Goal: Task Accomplishment & Management: Use online tool/utility

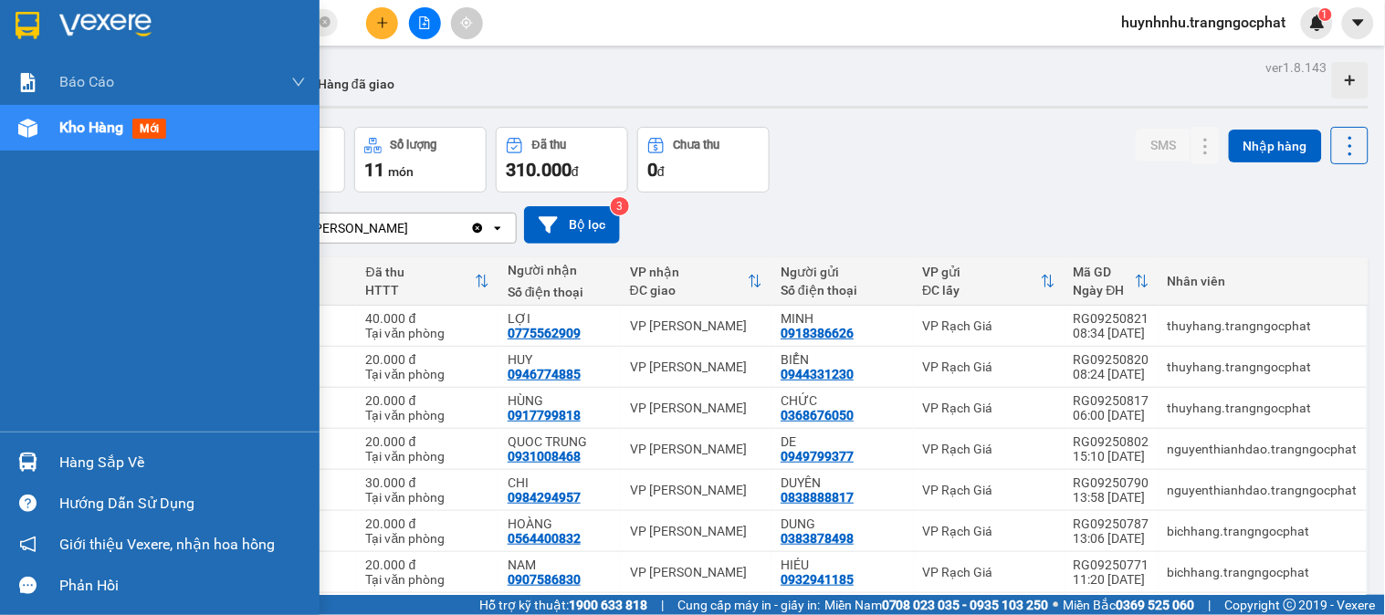
click at [110, 452] on div "Hàng sắp về" at bounding box center [182, 462] width 246 height 27
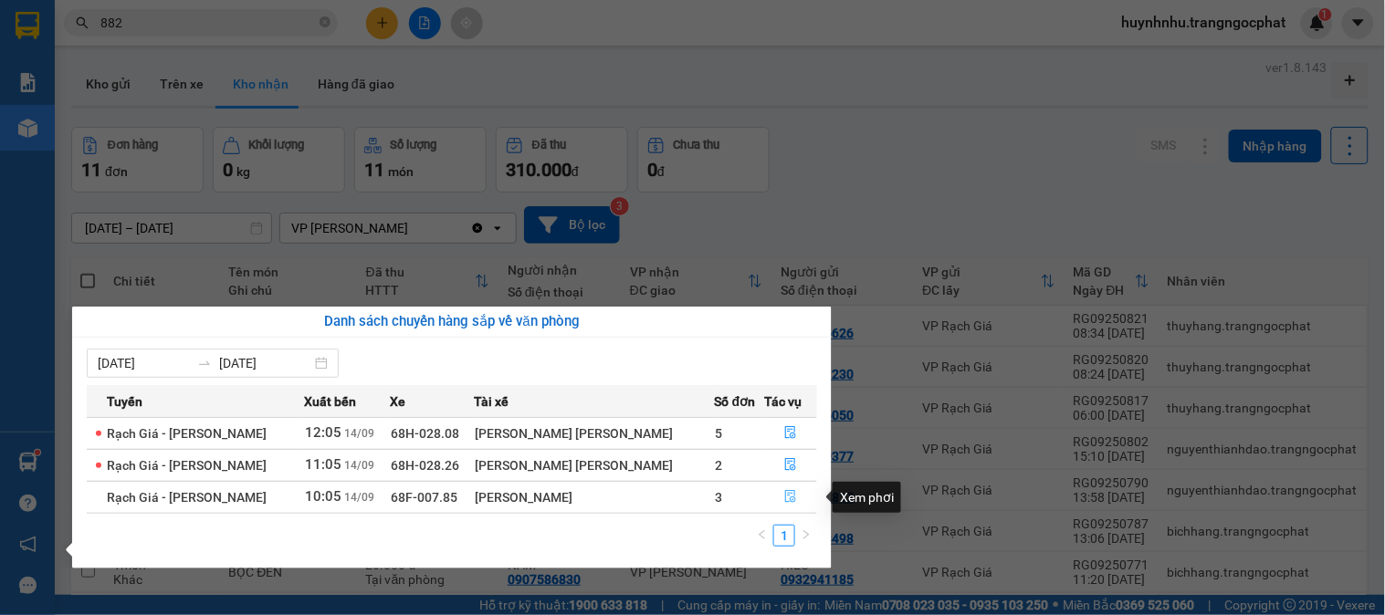
click at [784, 496] on icon "file-done" at bounding box center [790, 496] width 13 height 13
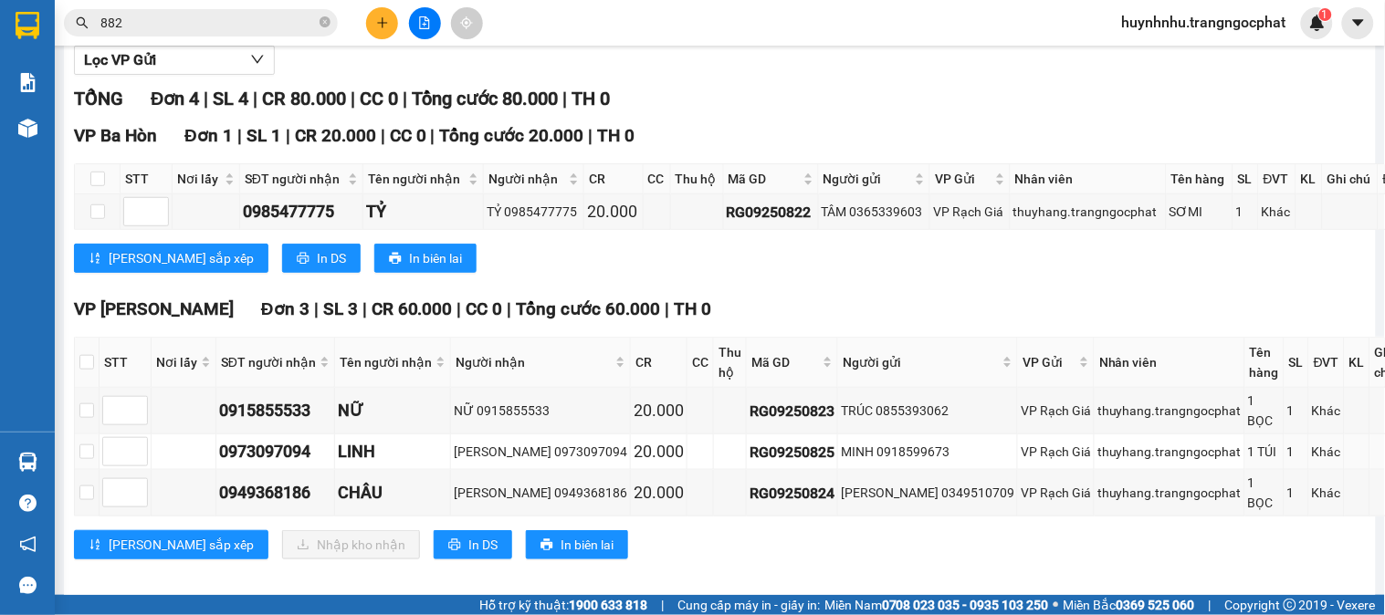
scroll to position [233, 0]
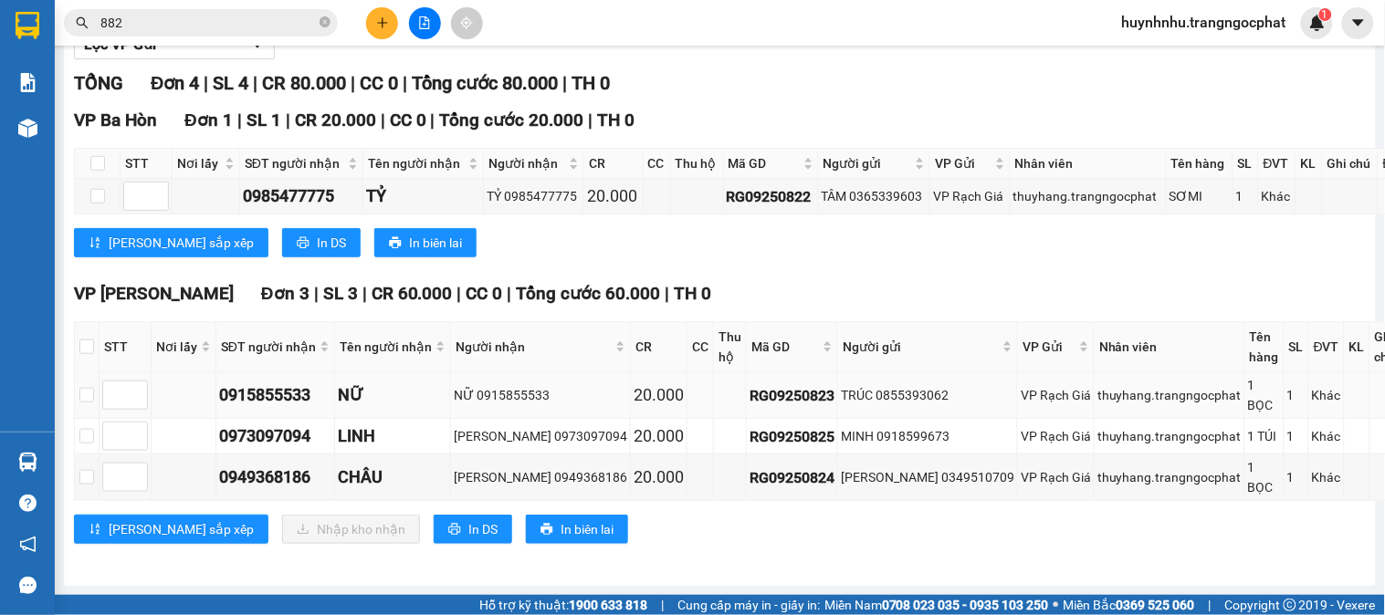
click at [313, 407] on div "0915855533" at bounding box center [275, 395] width 112 height 26
copy div "0915855533"
click at [285, 443] on div "0973097094" at bounding box center [275, 437] width 112 height 26
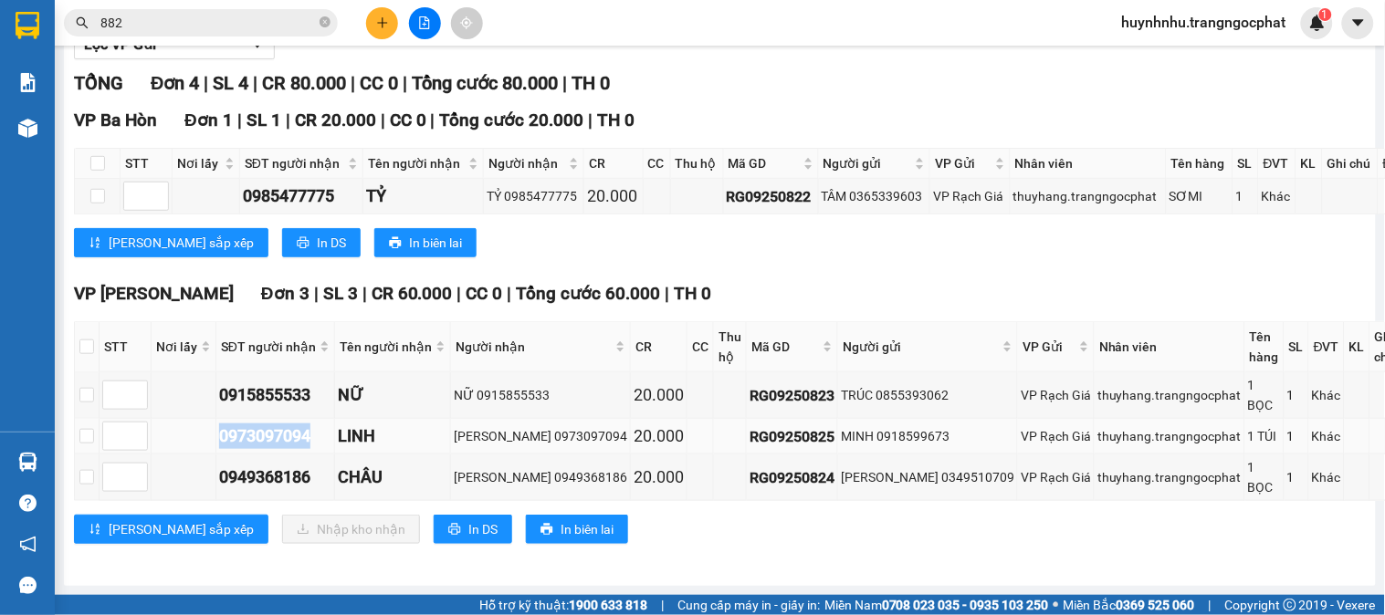
copy div "0973097094"
click at [281, 485] on div "0949368186" at bounding box center [275, 478] width 112 height 26
copy div "0949368186"
click at [94, 354] on input "checkbox" at bounding box center [86, 347] width 15 height 15
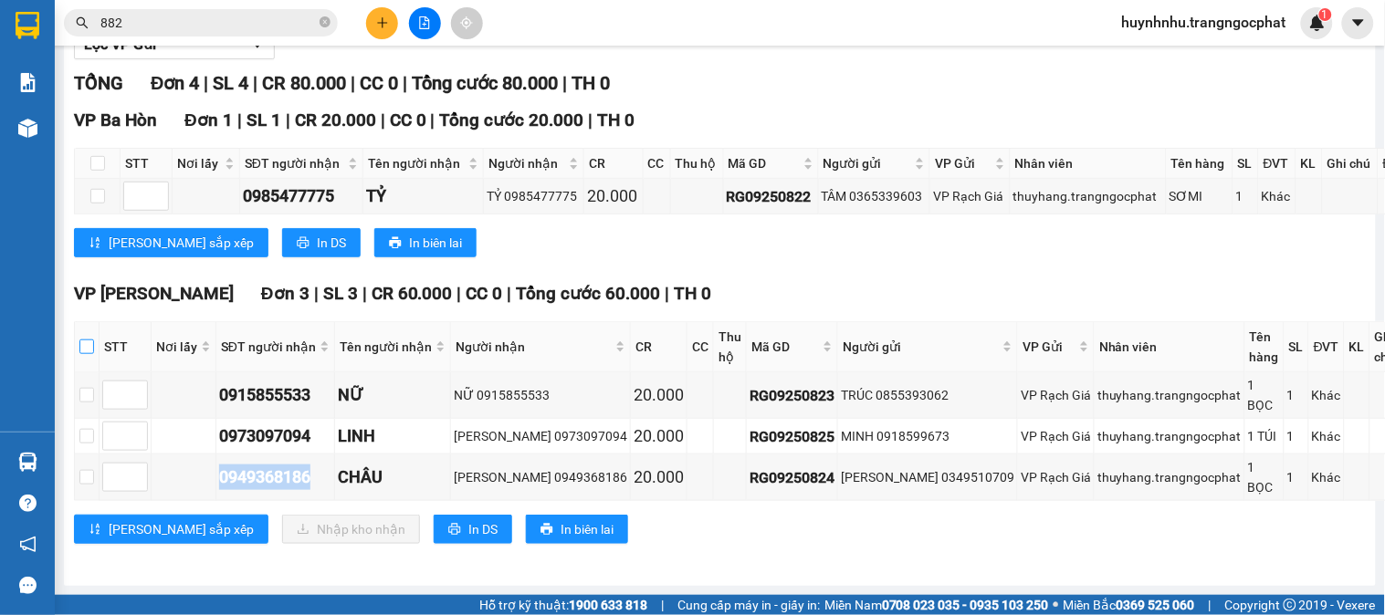
checkbox input "true"
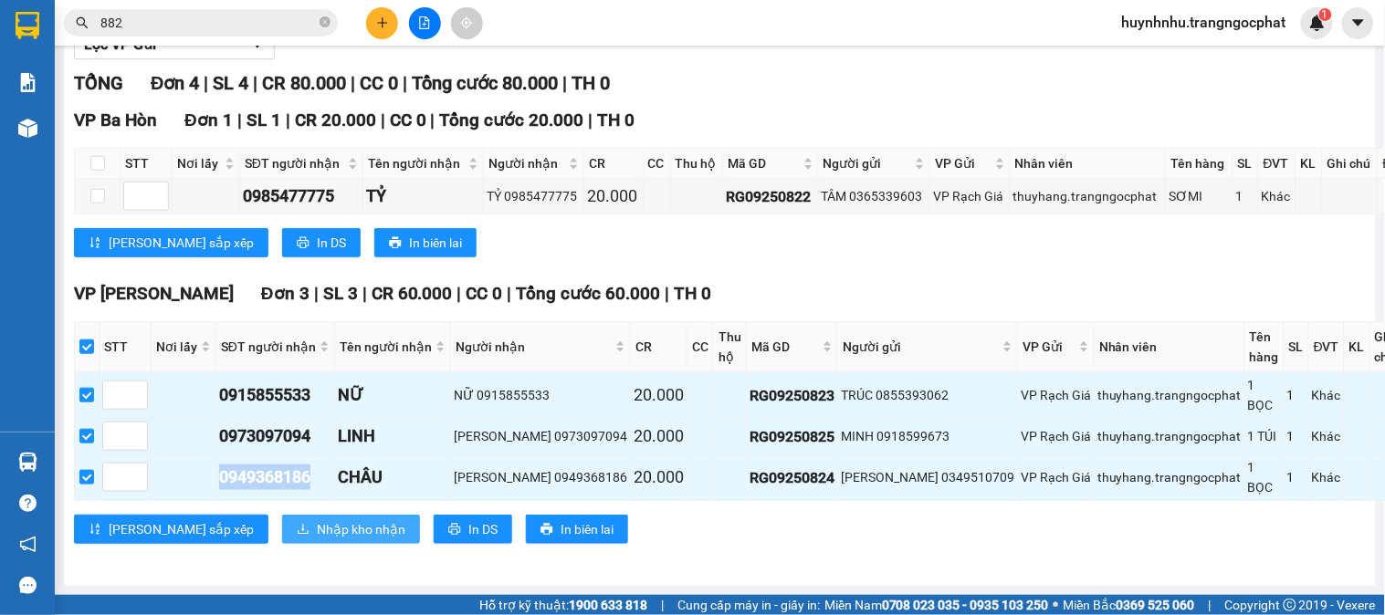
click at [317, 530] on span "Nhập kho nhận" at bounding box center [361, 529] width 89 height 20
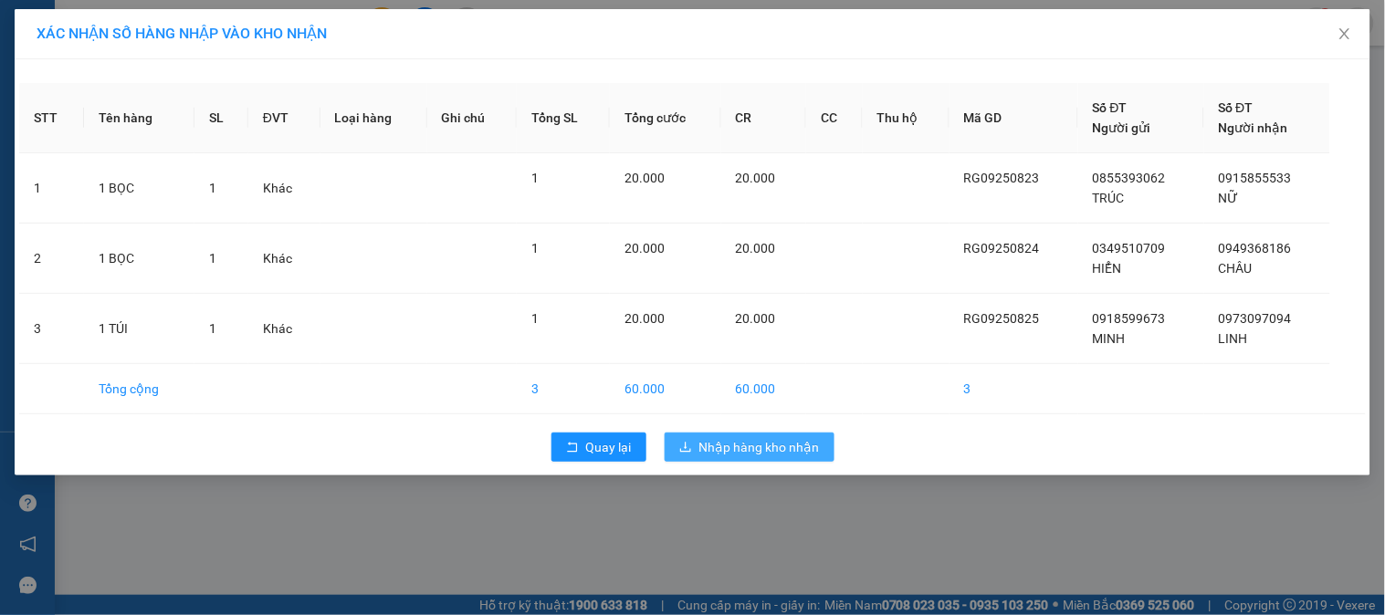
click at [800, 448] on span "Nhập hàng kho nhận" at bounding box center [759, 447] width 120 height 20
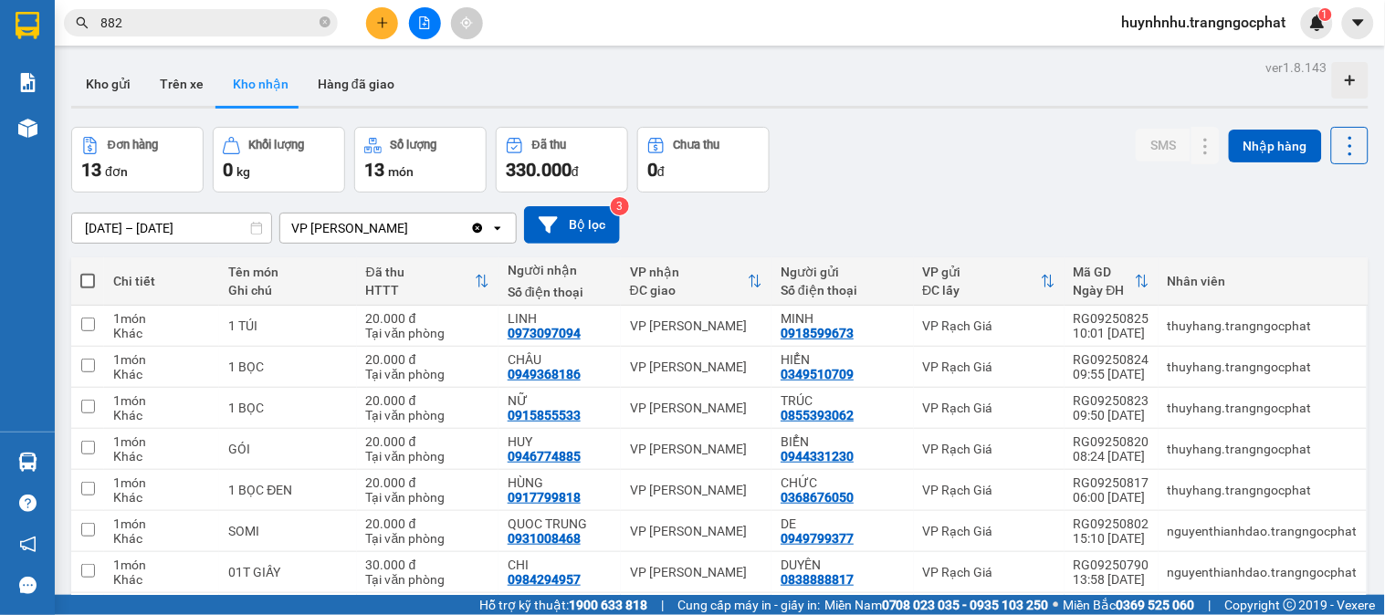
drag, startPoint x: 537, startPoint y: 334, endPoint x: 476, endPoint y: 306, distance: 66.6
click at [476, 306] on th "Đã thu HTTT" at bounding box center [427, 281] width 141 height 48
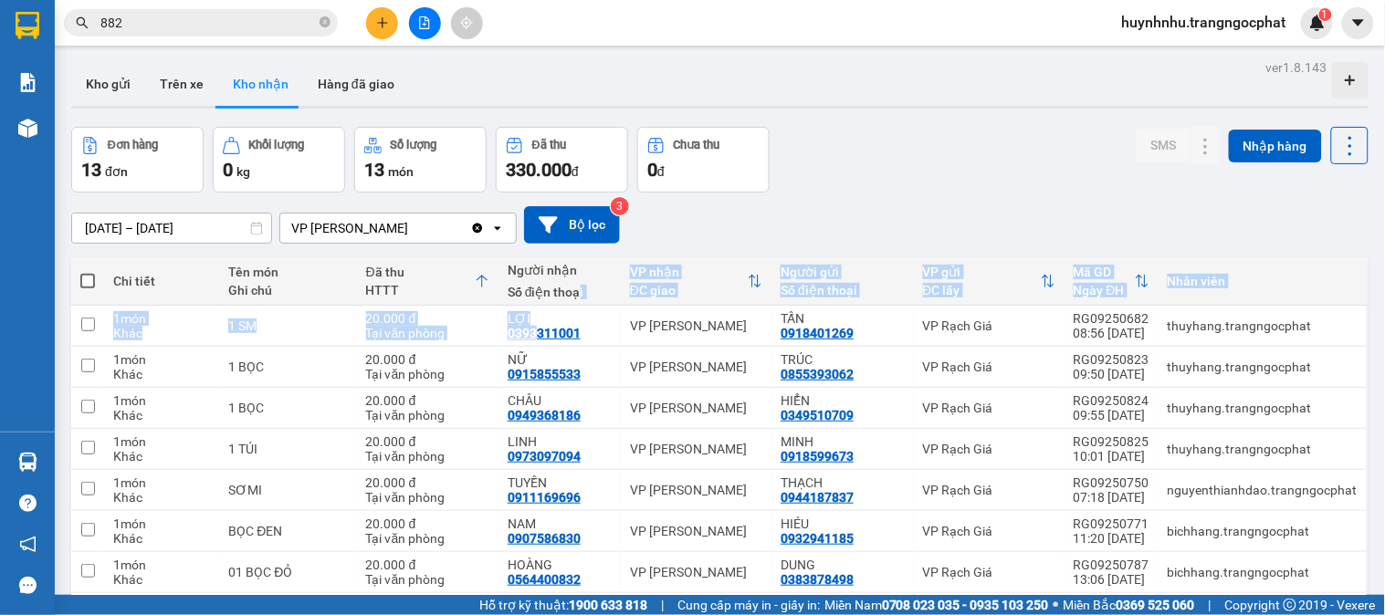
drag, startPoint x: 535, startPoint y: 333, endPoint x: 576, endPoint y: 301, distance: 52.0
click at [576, 301] on div "[PERSON_NAME] Tên món Ghi chú Đã thu HTTT Người [PERSON_NAME] Số điện thoại [PE…" at bounding box center [719, 516] width 1297 height 518
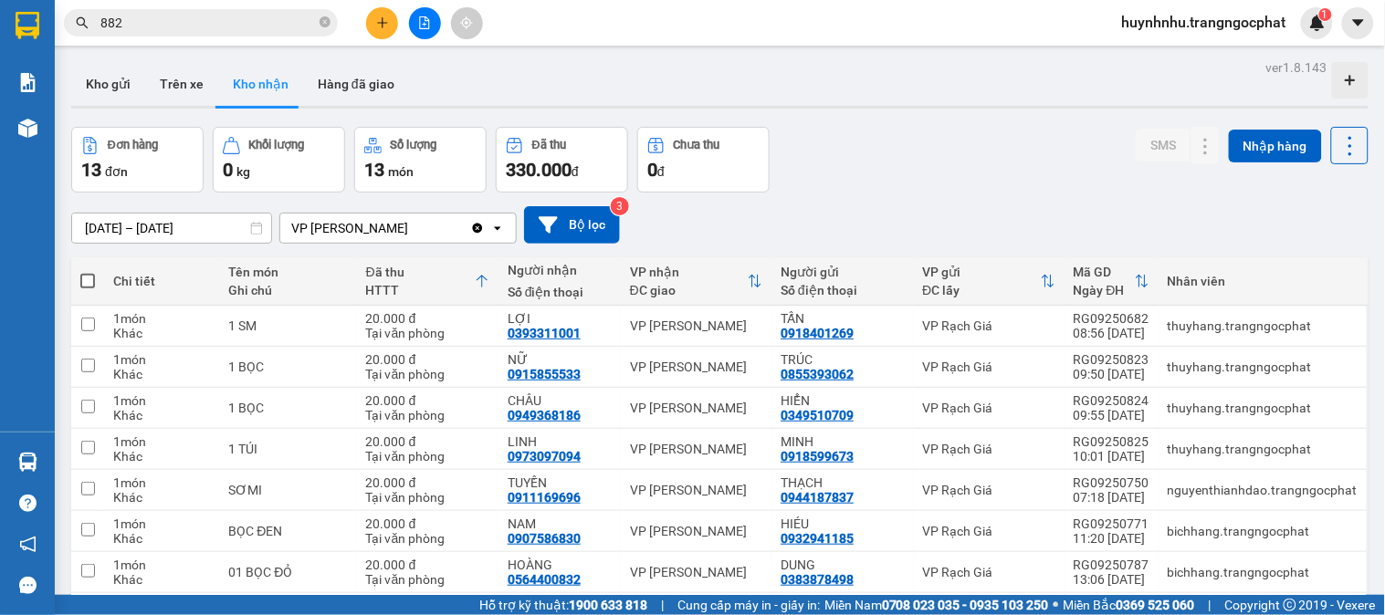
click at [915, 172] on div "Đơn hàng 13 đơn [PERSON_NAME] 0 kg Số [PERSON_NAME] 13 món Đã thu 330.000 [PERS…" at bounding box center [719, 160] width 1297 height 66
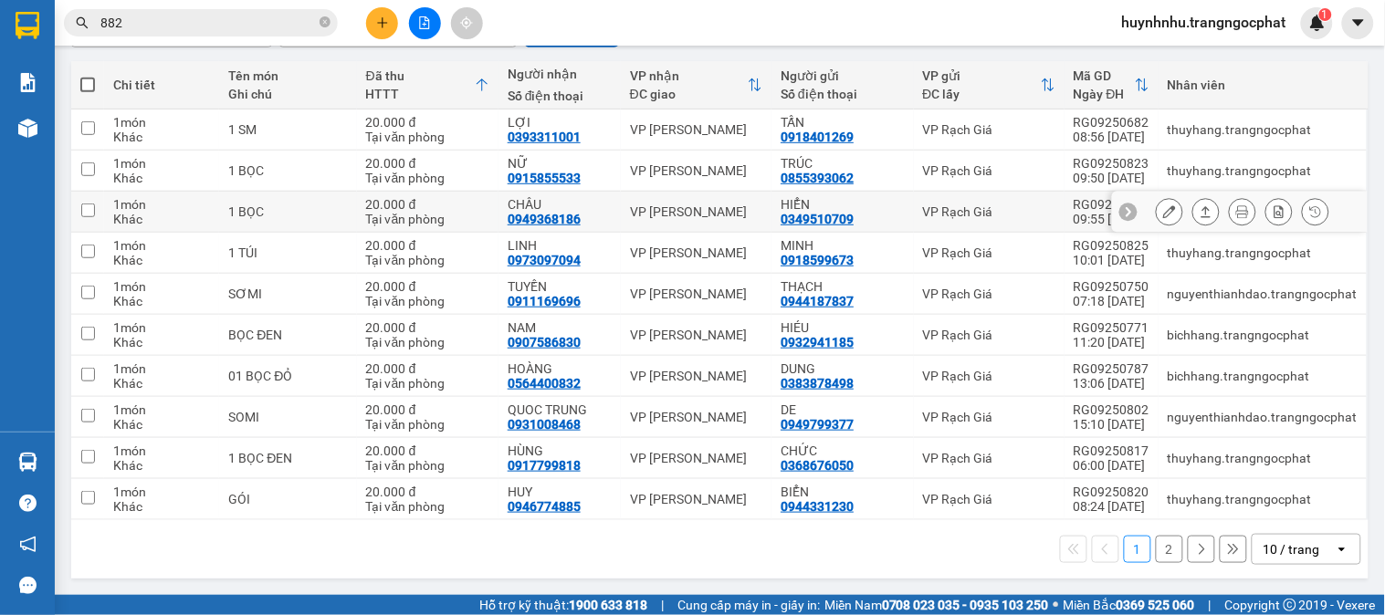
scroll to position [96, 0]
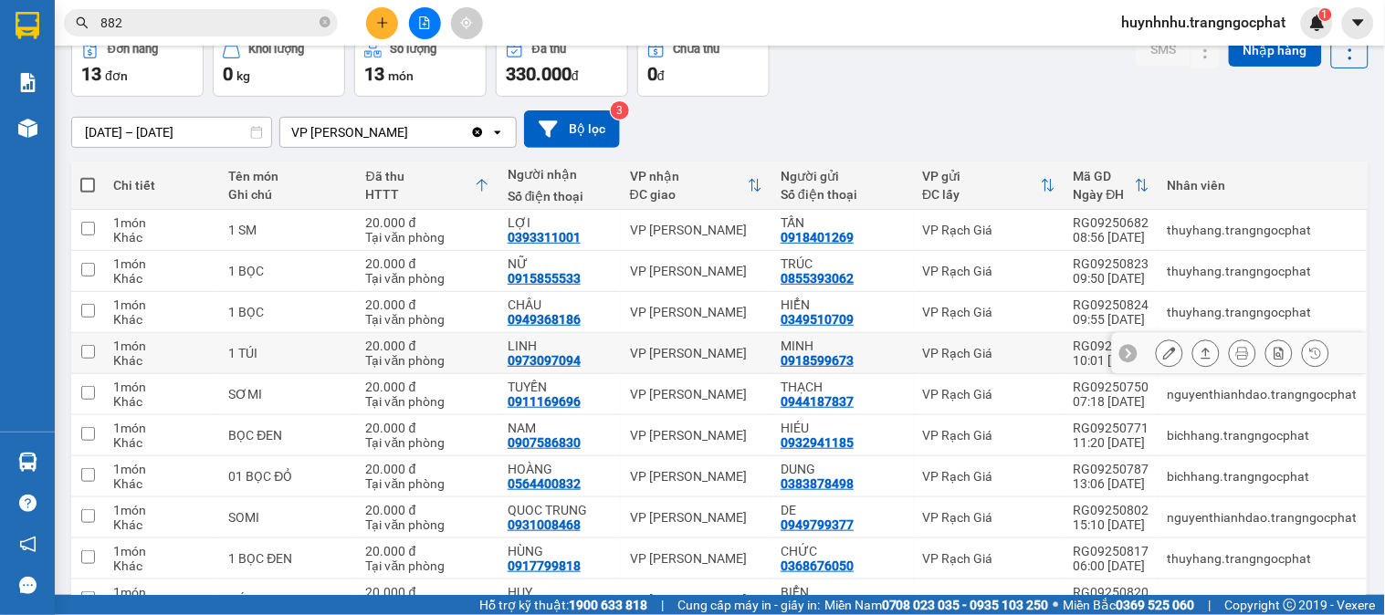
click at [560, 361] on div "0973097094" at bounding box center [544, 360] width 73 height 15
copy div "0973097094"
